Goal: Task Accomplishment & Management: Manage account settings

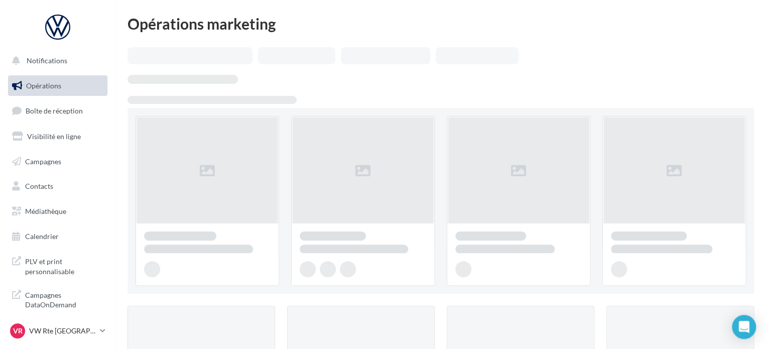
click at [64, 126] on li "Visibilité en ligne" at bounding box center [57, 136] width 99 height 21
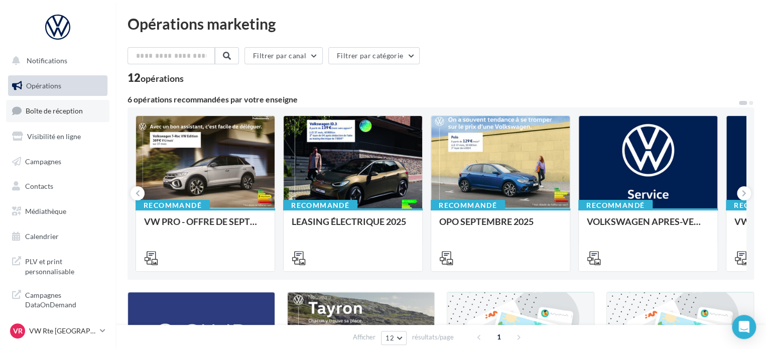
click at [67, 114] on span "Boîte de réception" at bounding box center [54, 110] width 57 height 9
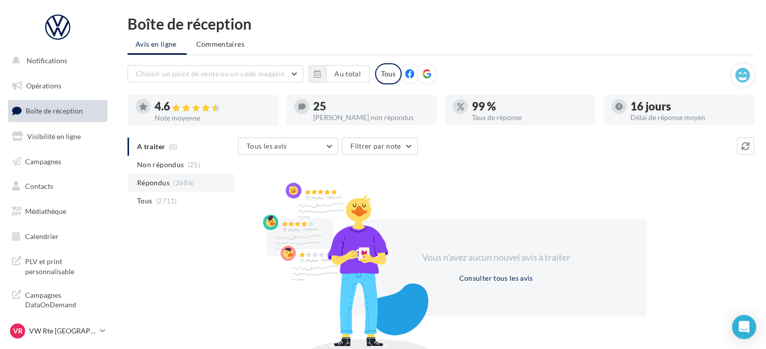
click at [159, 179] on span "Répondus" at bounding box center [153, 183] width 33 height 10
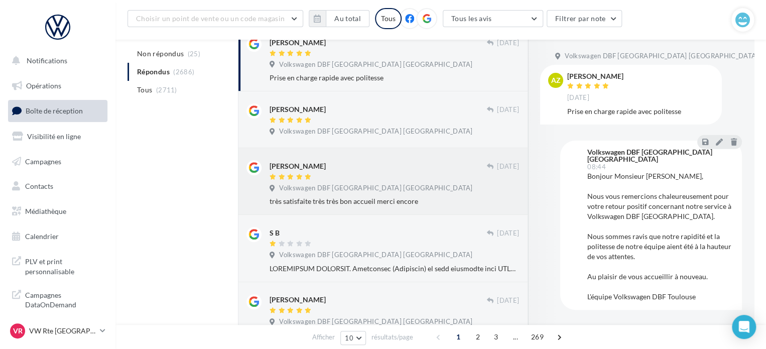
scroll to position [201, 0]
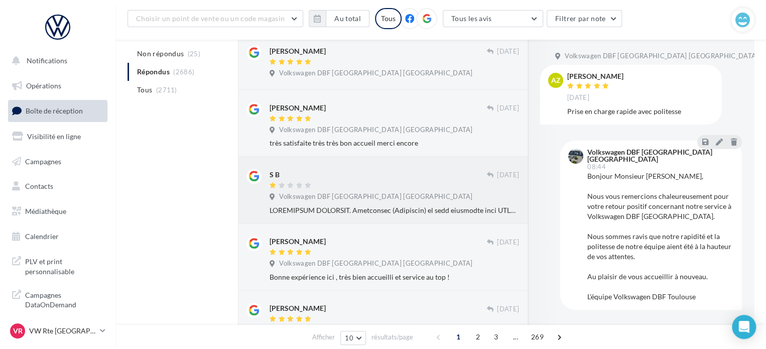
click at [363, 161] on div "S B [DATE] Volkswagen DBF [GEOGRAPHIC_DATA] [GEOGRAPHIC_DATA]" at bounding box center [383, 190] width 290 height 67
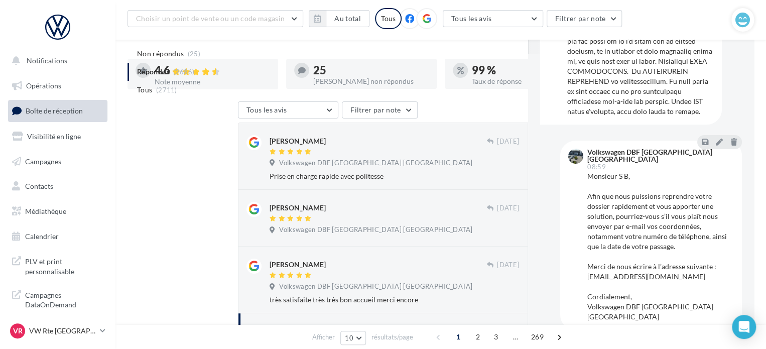
scroll to position [263, 0]
